Goal: Transaction & Acquisition: Purchase product/service

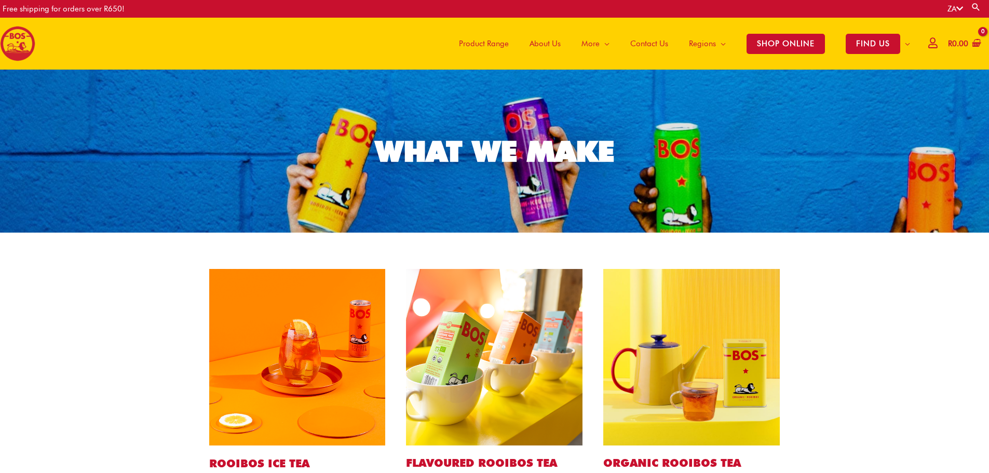
click at [311, 375] on img at bounding box center [297, 357] width 176 height 176
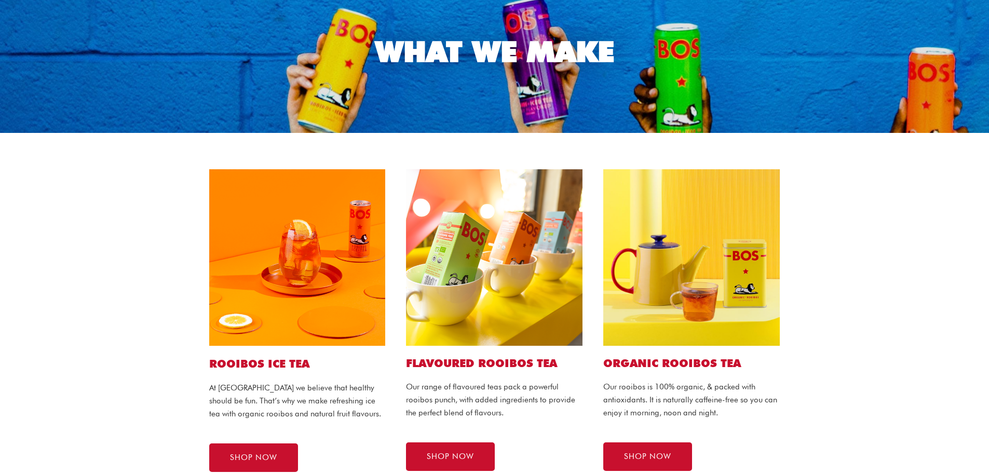
scroll to position [104, 0]
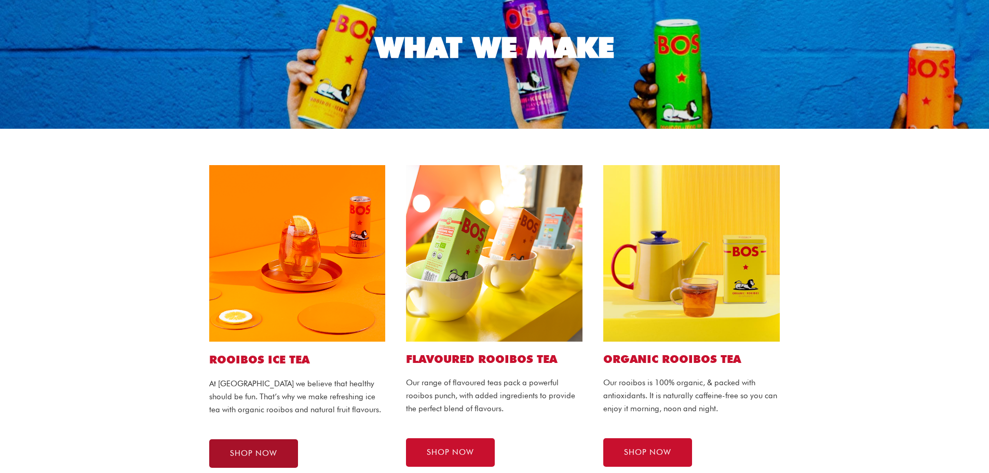
click at [264, 447] on link "SHOP NOW" at bounding box center [253, 453] width 89 height 29
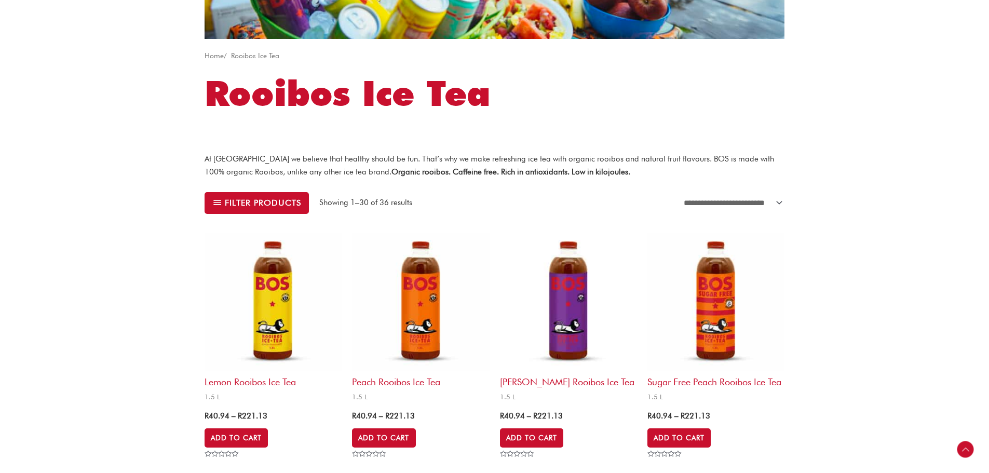
scroll to position [156, 0]
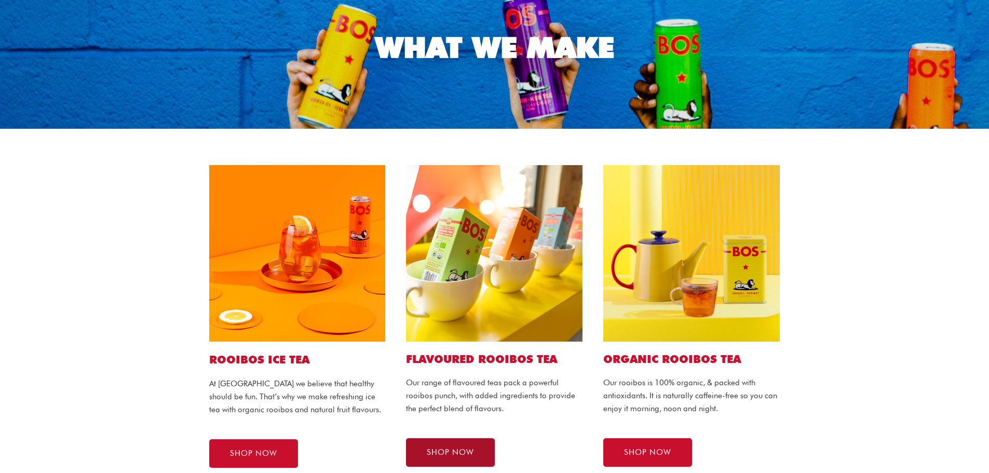
click at [465, 447] on link "SHOP NOW" at bounding box center [450, 452] width 89 height 29
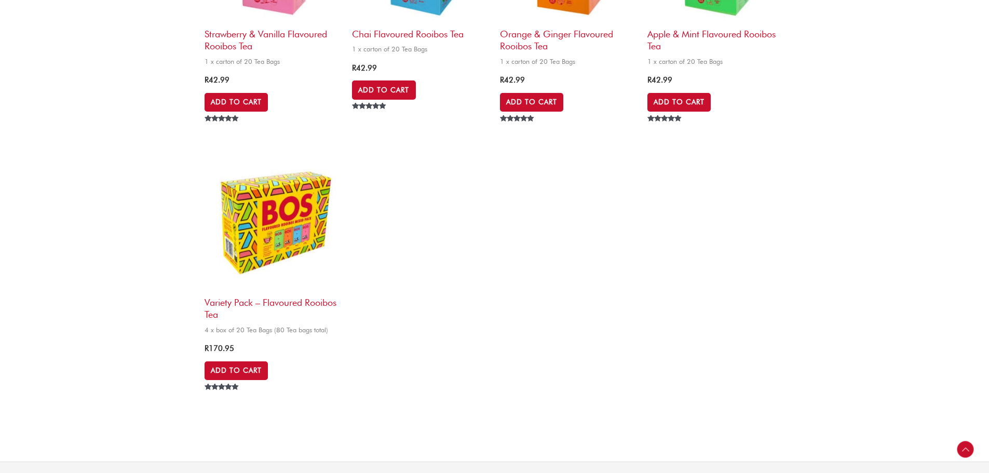
scroll to position [519, 0]
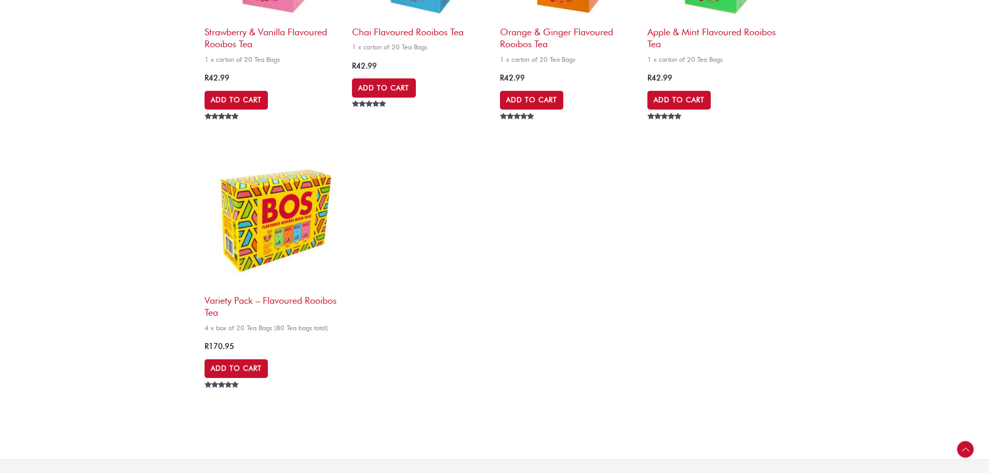
click at [293, 240] on img at bounding box center [272, 220] width 137 height 137
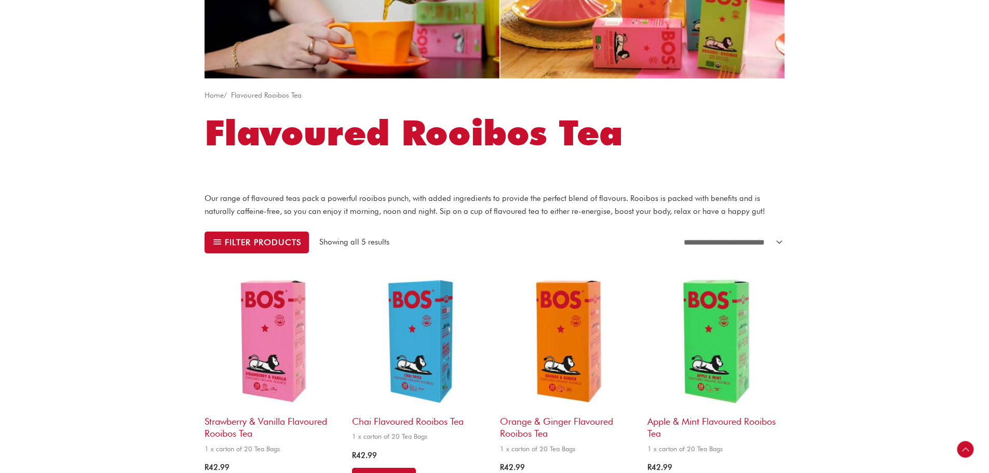
scroll to position [104, 0]
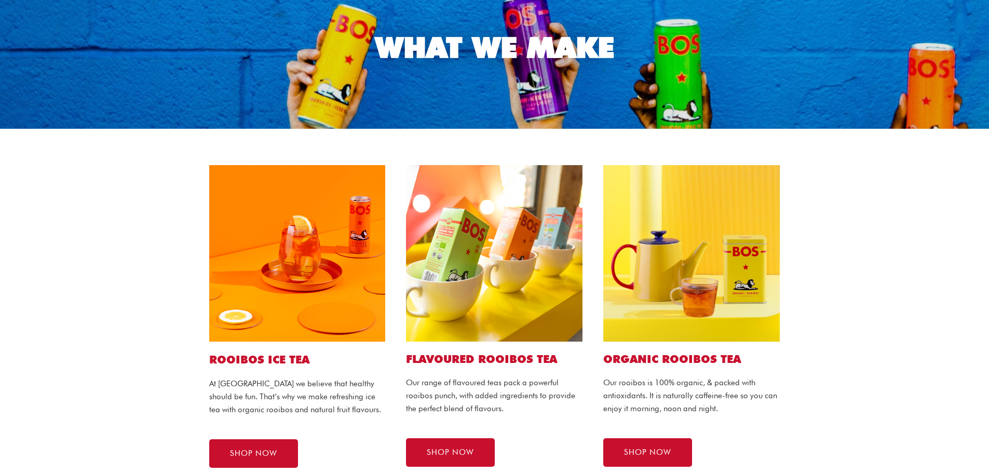
scroll to position [156, 0]
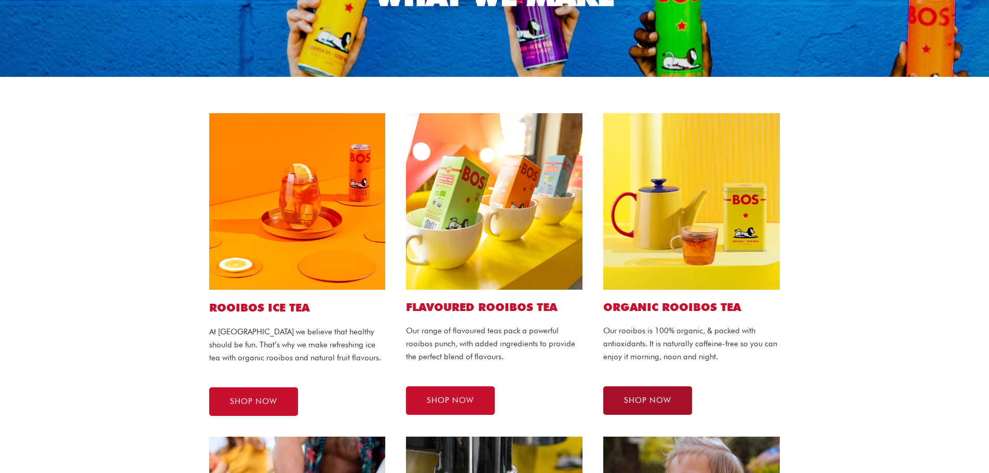
click at [650, 402] on span "SHOP NOW" at bounding box center [647, 401] width 47 height 8
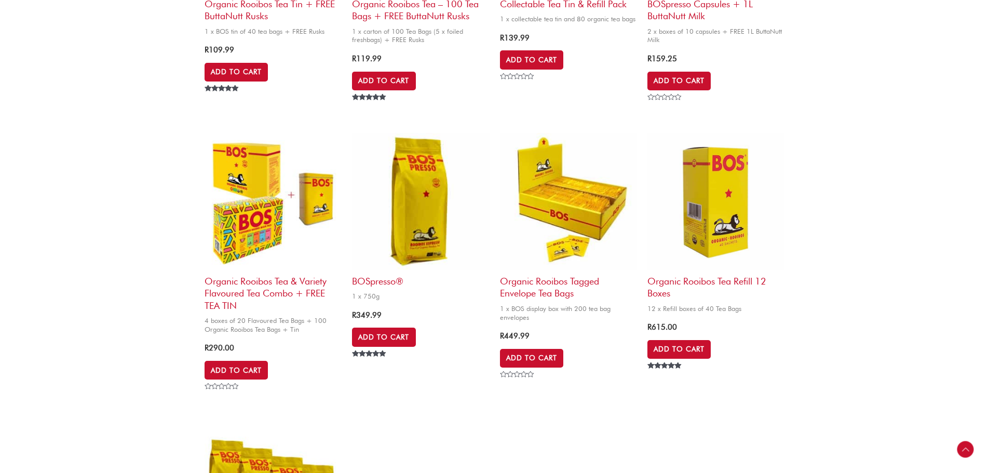
scroll to position [830, 0]
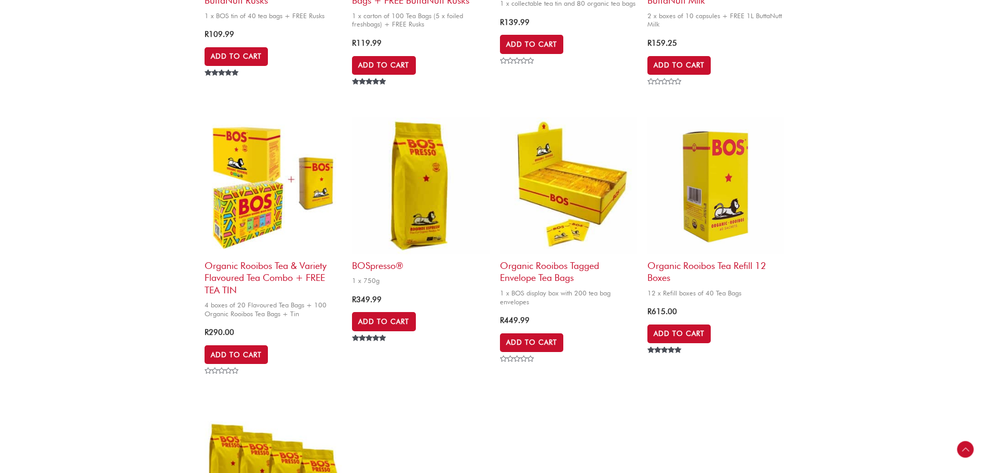
click at [571, 179] on img at bounding box center [568, 185] width 137 height 137
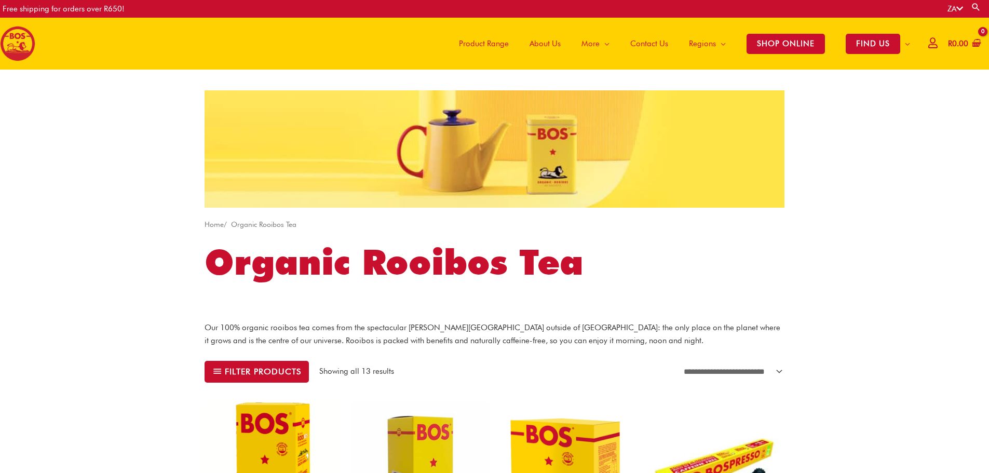
scroll to position [260, 0]
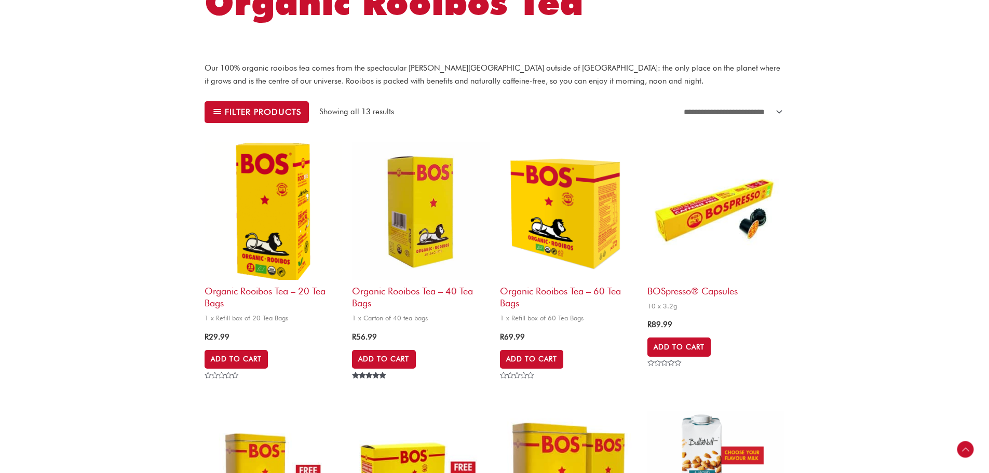
click at [570, 221] on img at bounding box center [568, 210] width 137 height 137
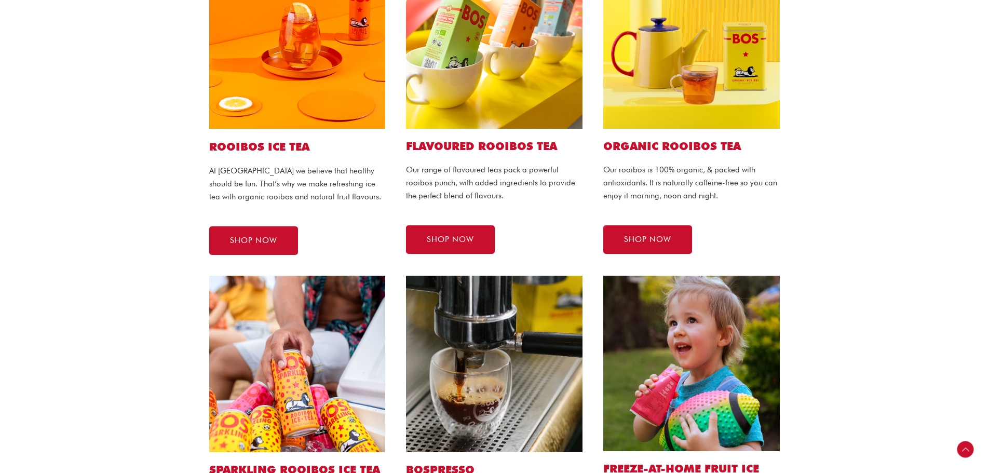
scroll to position [467, 0]
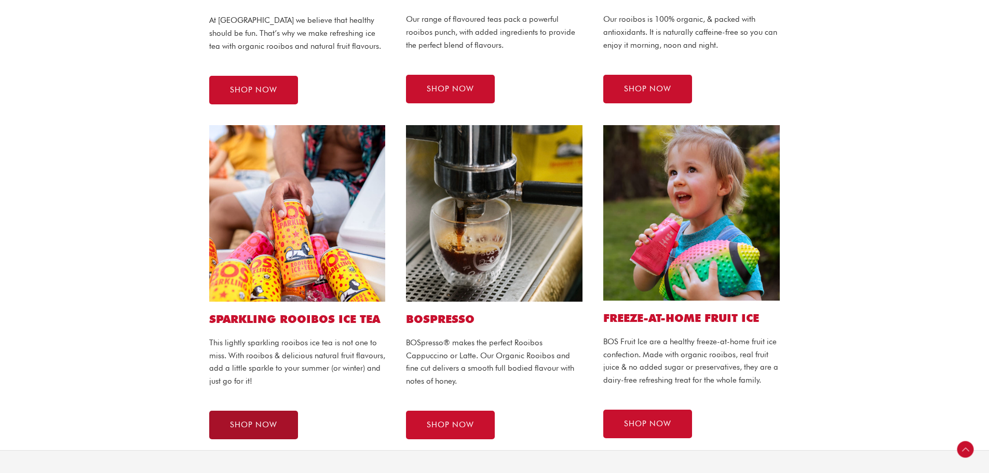
click at [269, 422] on span "SHOP NOW" at bounding box center [253, 425] width 47 height 8
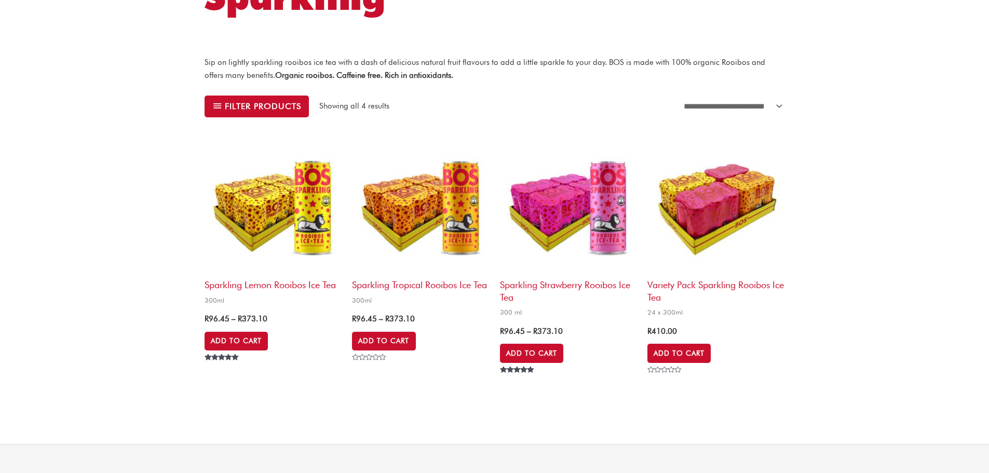
scroll to position [156, 0]
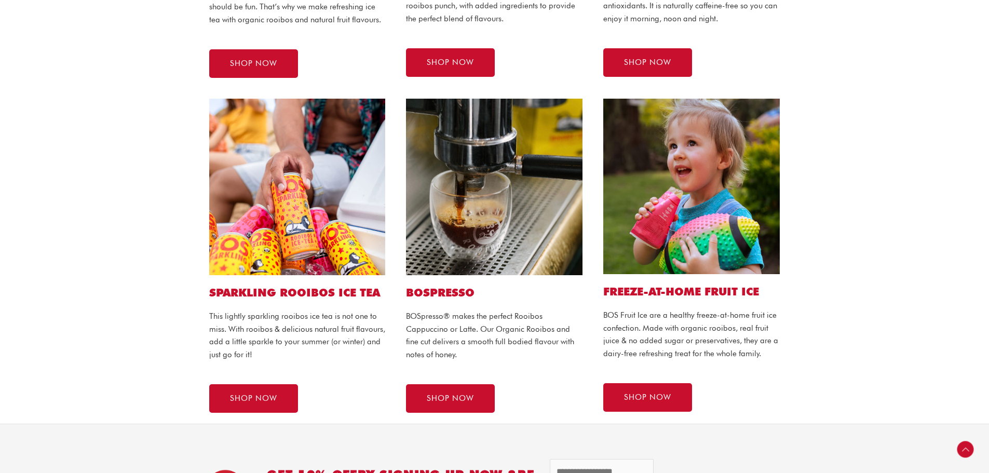
scroll to position [519, 0]
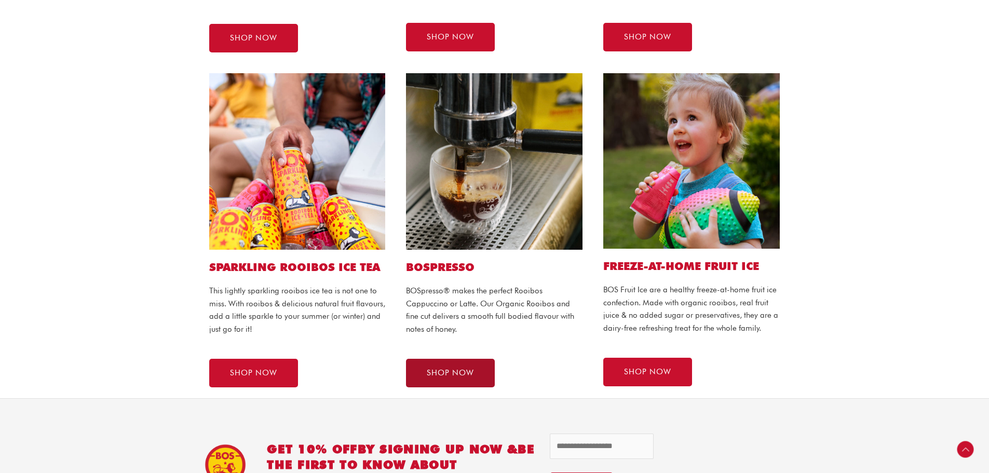
click at [448, 372] on span "SHOP NOW" at bounding box center [450, 373] width 47 height 8
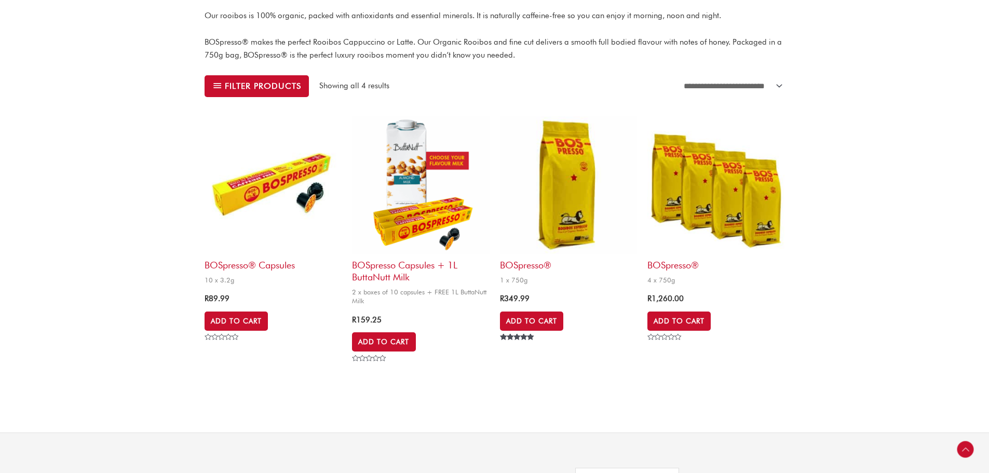
scroll to position [311, 0]
click at [556, 221] on img at bounding box center [568, 185] width 137 height 137
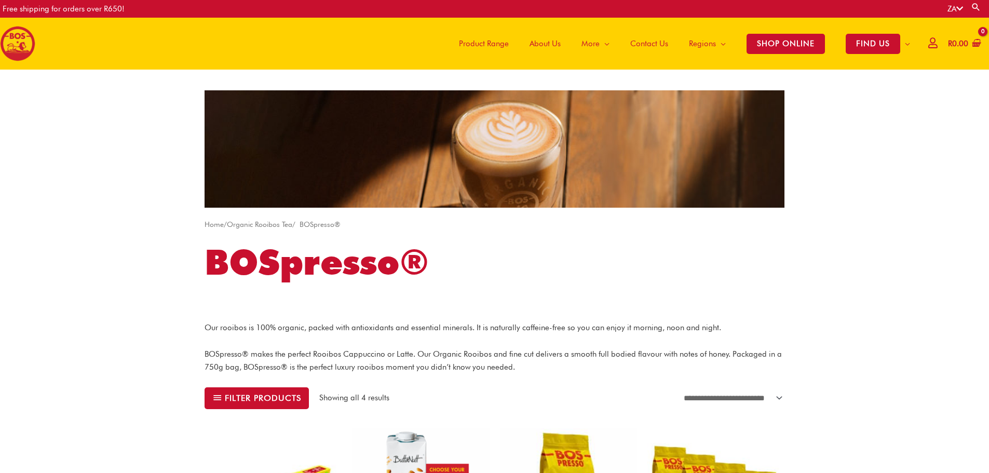
click at [531, 42] on span "About Us" at bounding box center [544, 43] width 31 height 31
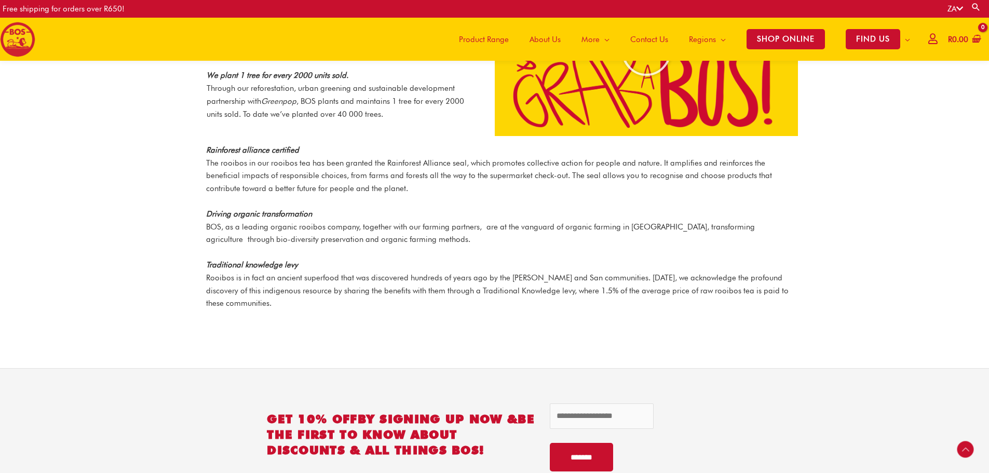
scroll to position [1241, 0]
